Goal: Task Accomplishment & Management: Manage account settings

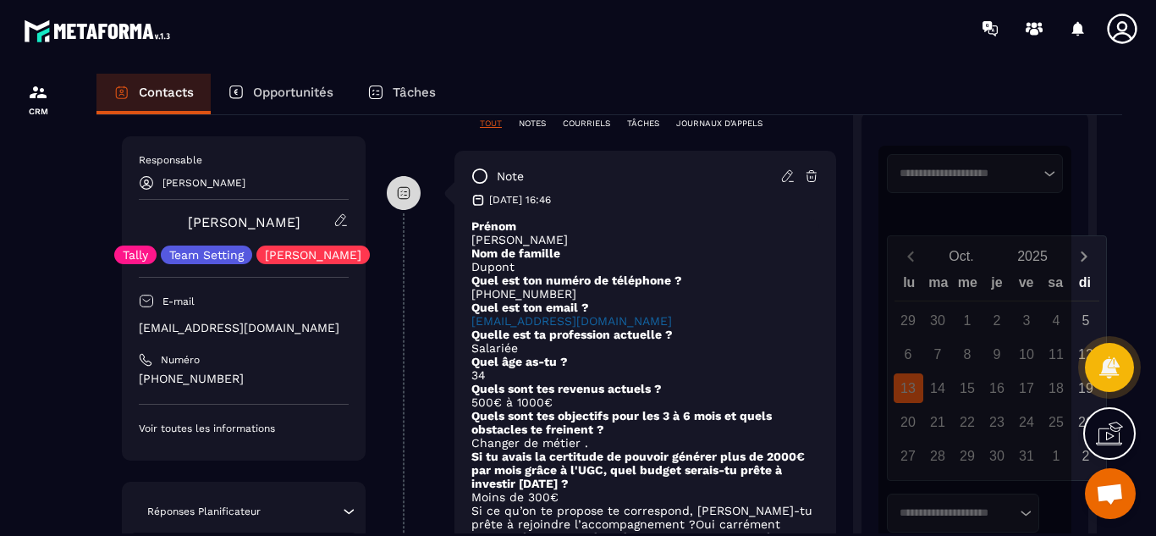
scroll to position [440, 0]
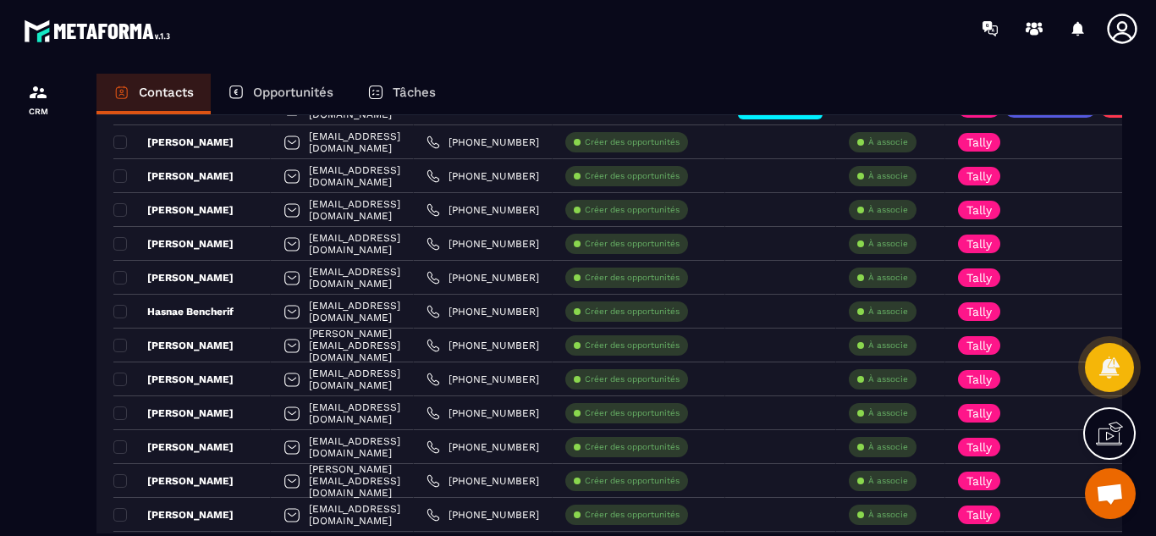
click at [282, 96] on p "Opportunités" at bounding box center [293, 92] width 80 height 15
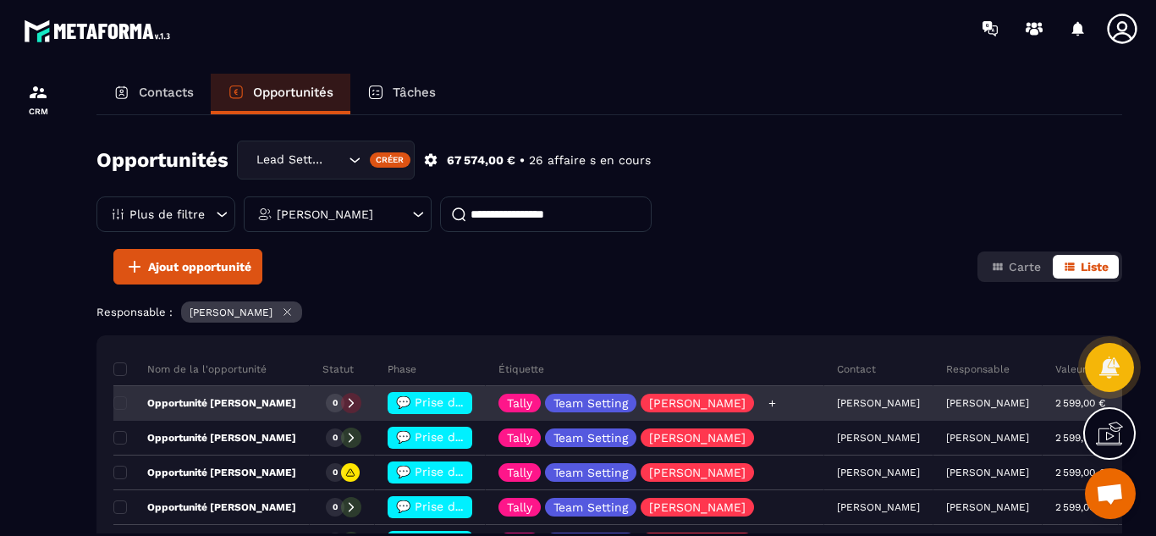
click at [772, 411] on div "Tally Team Setting [PERSON_NAME]" at bounding box center [655, 404] width 339 height 34
click at [418, 405] on span "💬 Prise de contact effectué" at bounding box center [480, 402] width 168 height 14
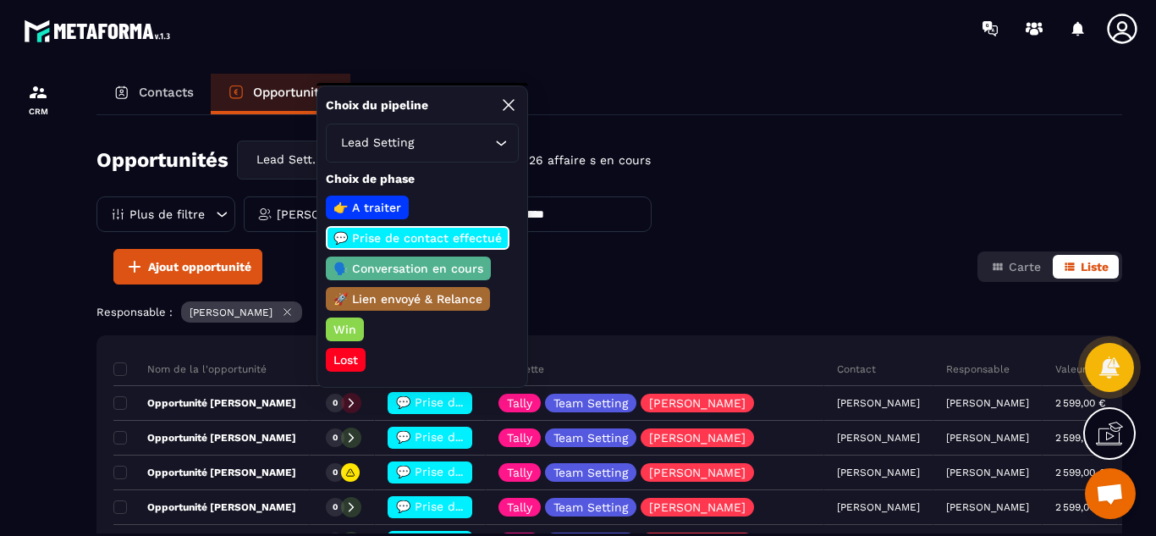
click at [417, 267] on p "🗣️ Conversation en cours" at bounding box center [408, 268] width 155 height 17
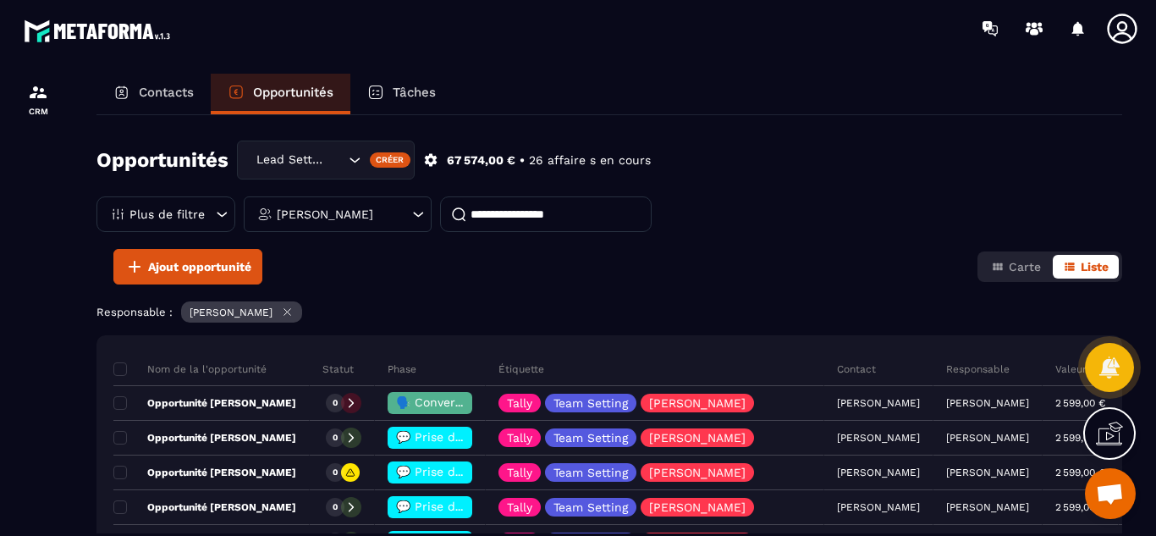
click at [757, 305] on div "Responsable : [PERSON_NAME]" at bounding box center [609, 313] width 1026 height 25
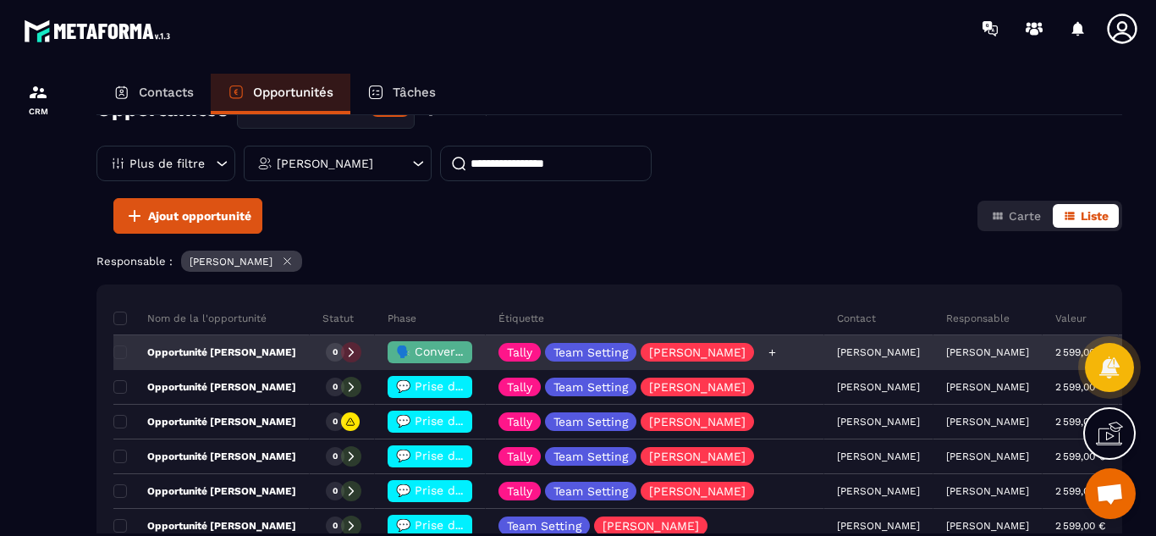
scroll to position [34, 0]
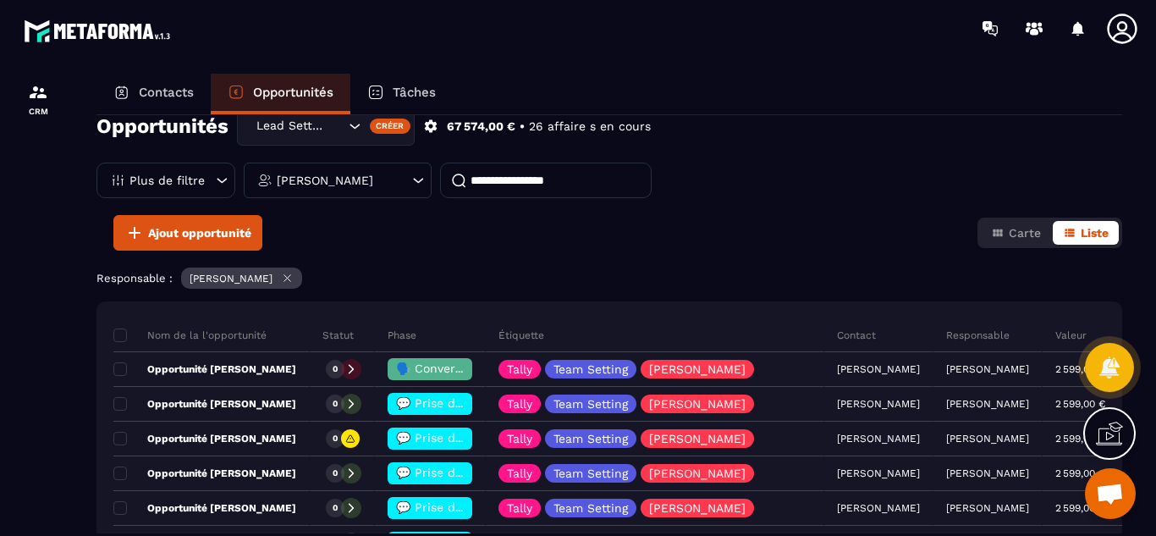
click at [42, 432] on div at bounding box center [38, 320] width 76 height 527
